Goal: Information Seeking & Learning: Learn about a topic

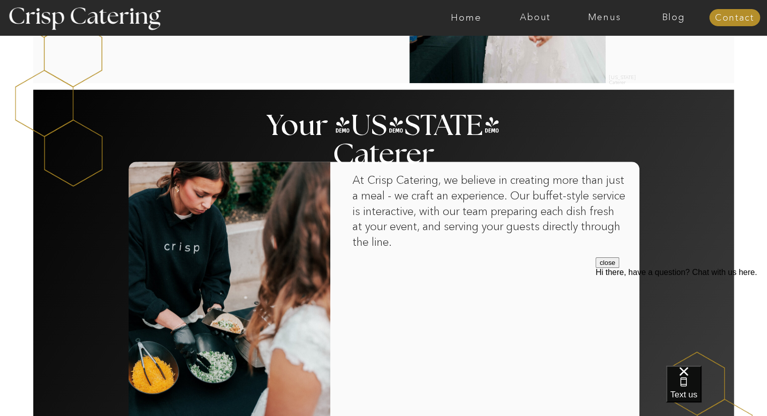
scroll to position [605, 0]
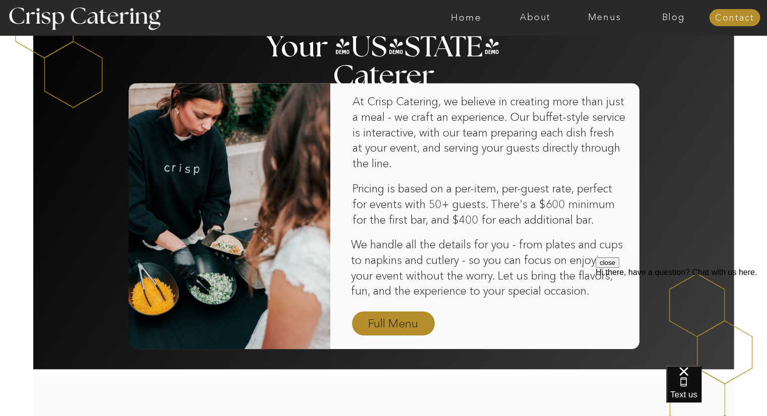
click at [382, 325] on nav "Full Menu" at bounding box center [393, 325] width 58 height 18
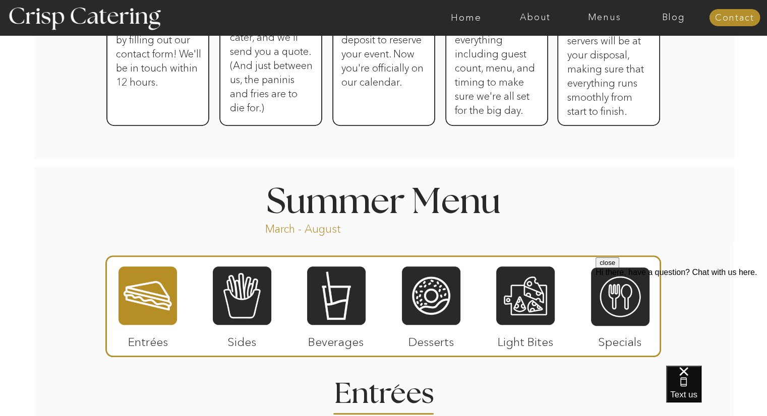
scroll to position [770, 0]
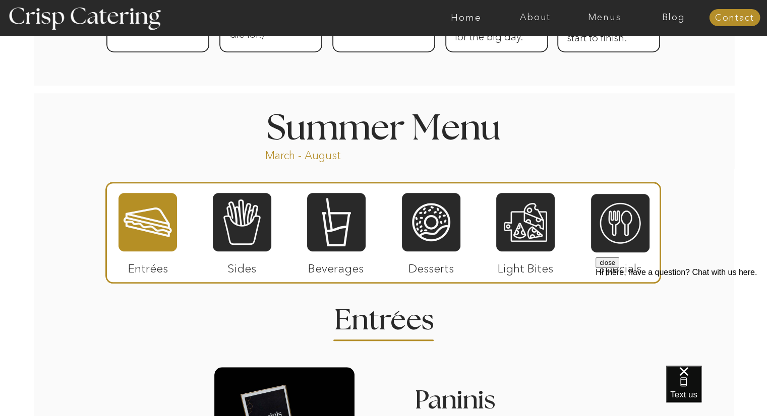
click at [492, 230] on div at bounding box center [383, 233] width 556 height 102
click at [513, 230] on div at bounding box center [525, 222] width 58 height 61
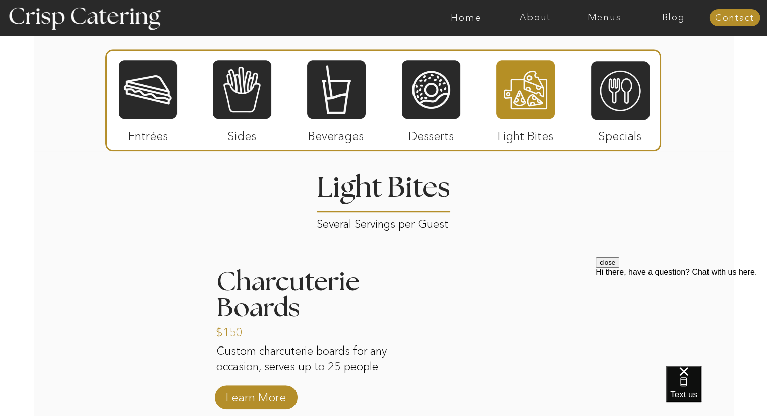
scroll to position [760, 0]
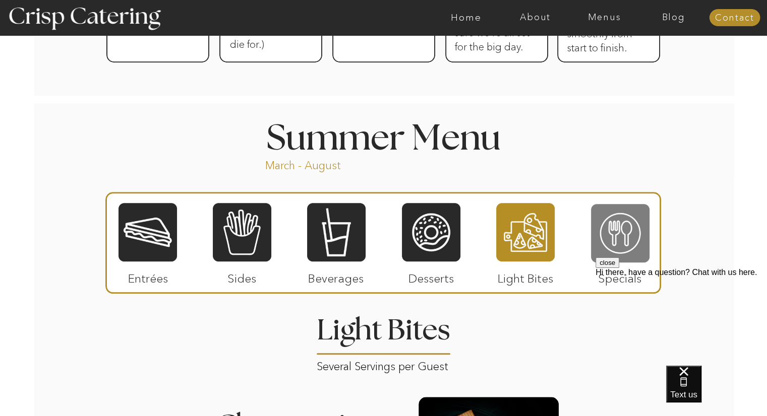
click at [632, 254] on div at bounding box center [620, 233] width 58 height 61
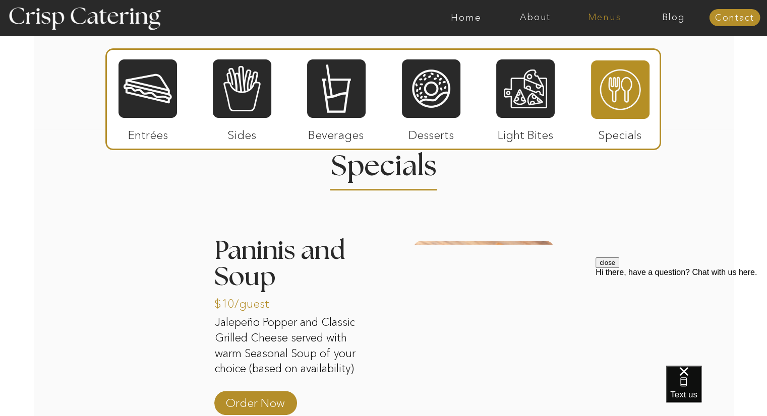
scroll to position [861, 0]
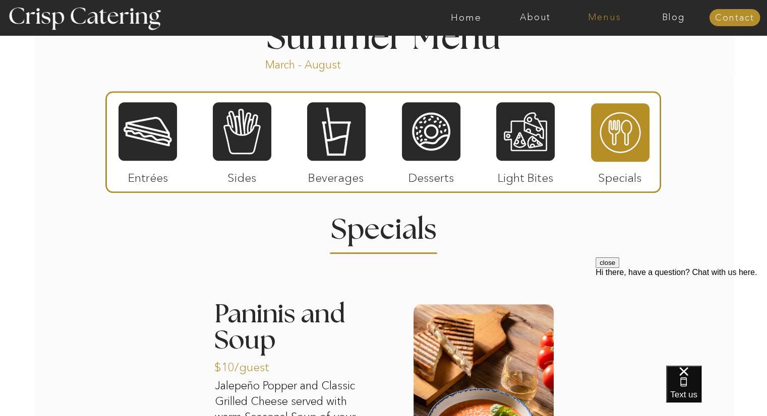
click at [610, 13] on nav "Menus" at bounding box center [604, 18] width 69 height 10
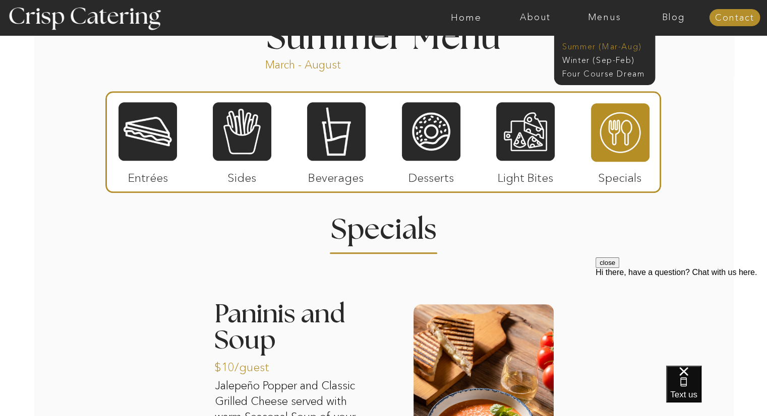
click at [617, 45] on nav "Summer (Mar-Aug)" at bounding box center [607, 46] width 90 height 10
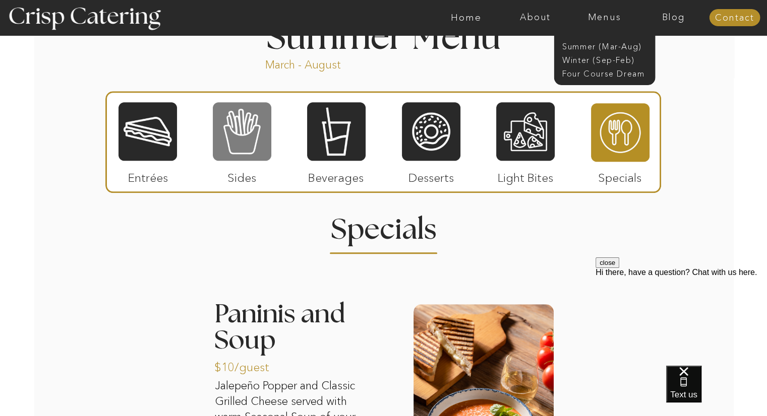
click at [230, 142] on div at bounding box center [242, 131] width 58 height 61
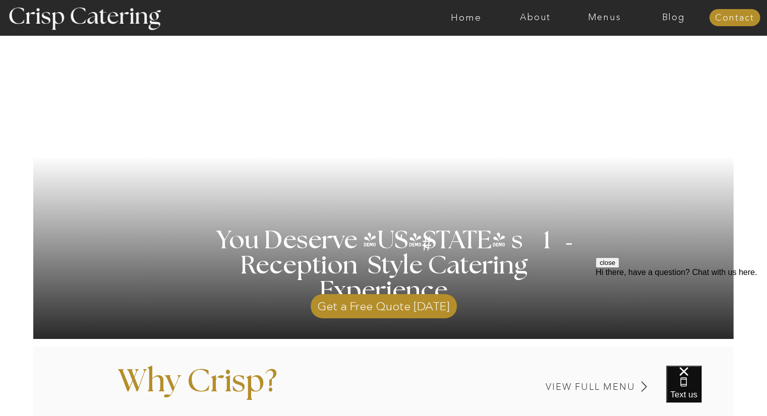
scroll to position [151, 0]
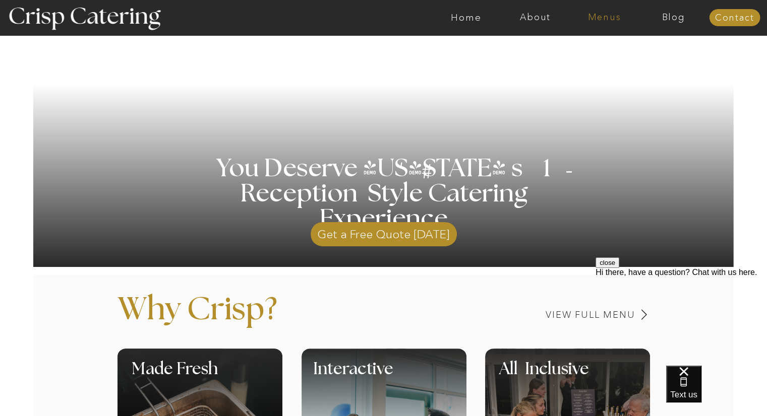
click at [605, 21] on nav "Menus" at bounding box center [604, 18] width 69 height 10
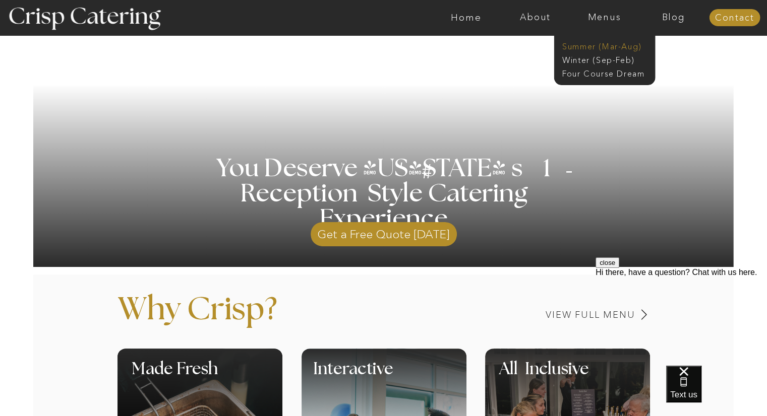
click at [574, 45] on nav "Summer (Mar-Aug)" at bounding box center [607, 46] width 90 height 10
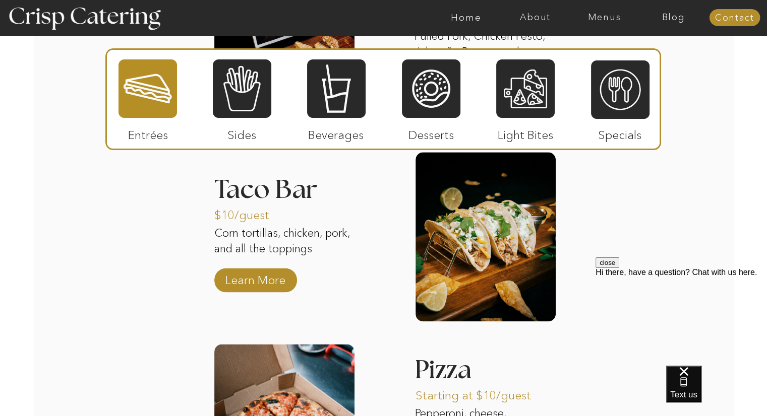
scroll to position [1173, 0]
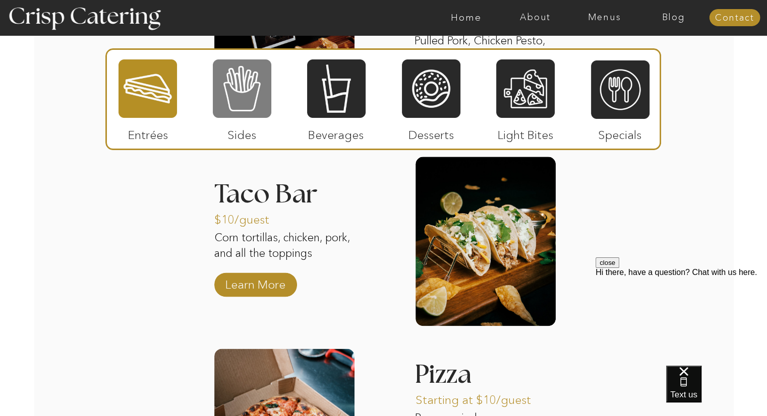
click at [269, 108] on div at bounding box center [242, 88] width 58 height 61
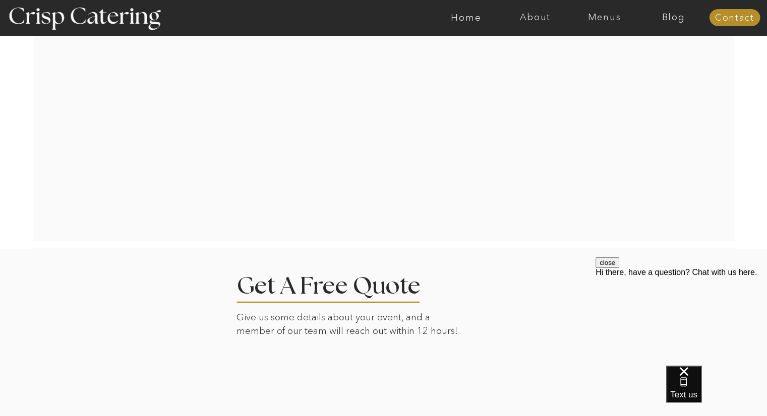
scroll to position [1476, 0]
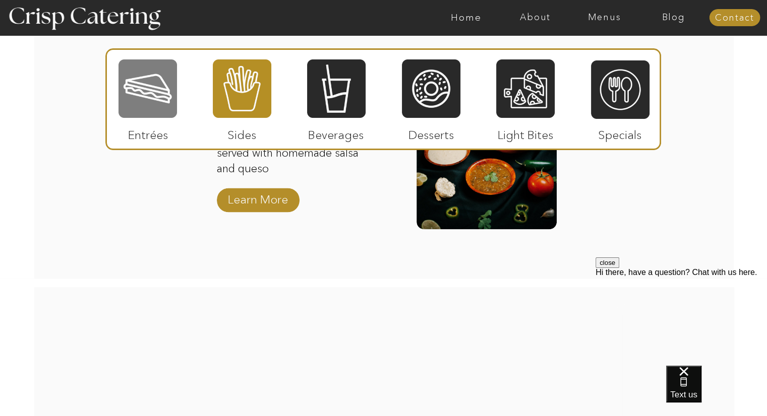
click at [144, 111] on div at bounding box center [147, 88] width 58 height 61
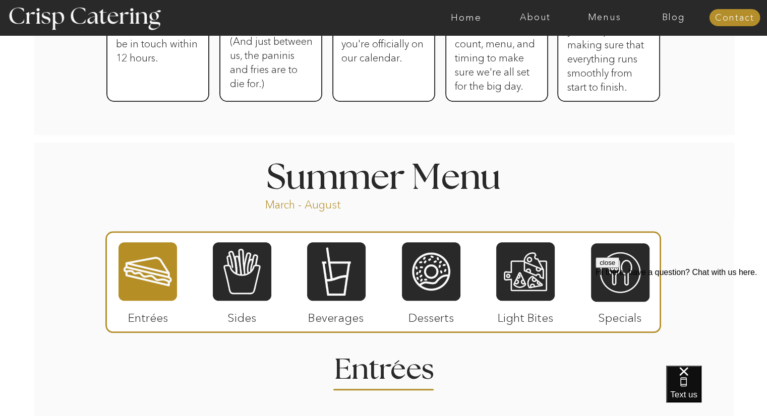
scroll to position [720, 0]
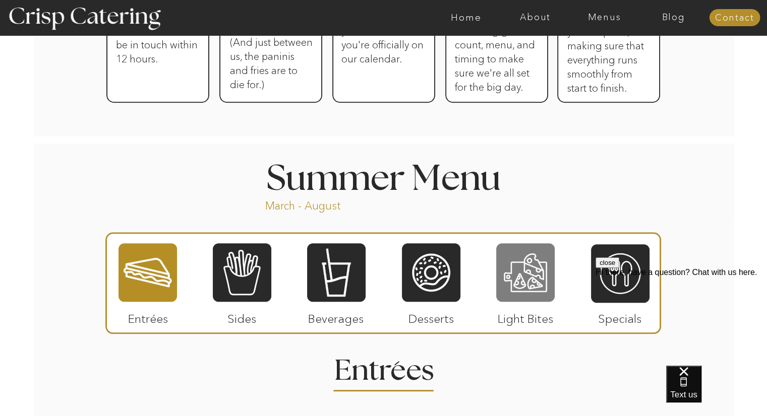
click at [534, 254] on div at bounding box center [525, 273] width 58 height 61
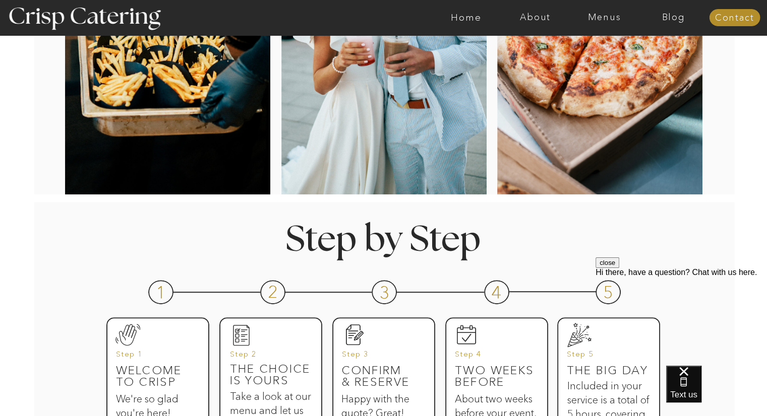
scroll to position [114, 0]
